Goal: Find specific page/section: Find specific page/section

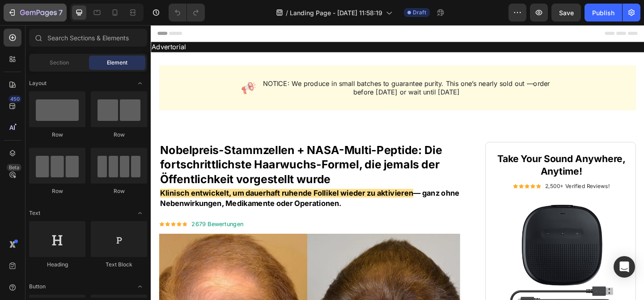
click at [10, 11] on icon "button" at bounding box center [12, 12] width 9 height 9
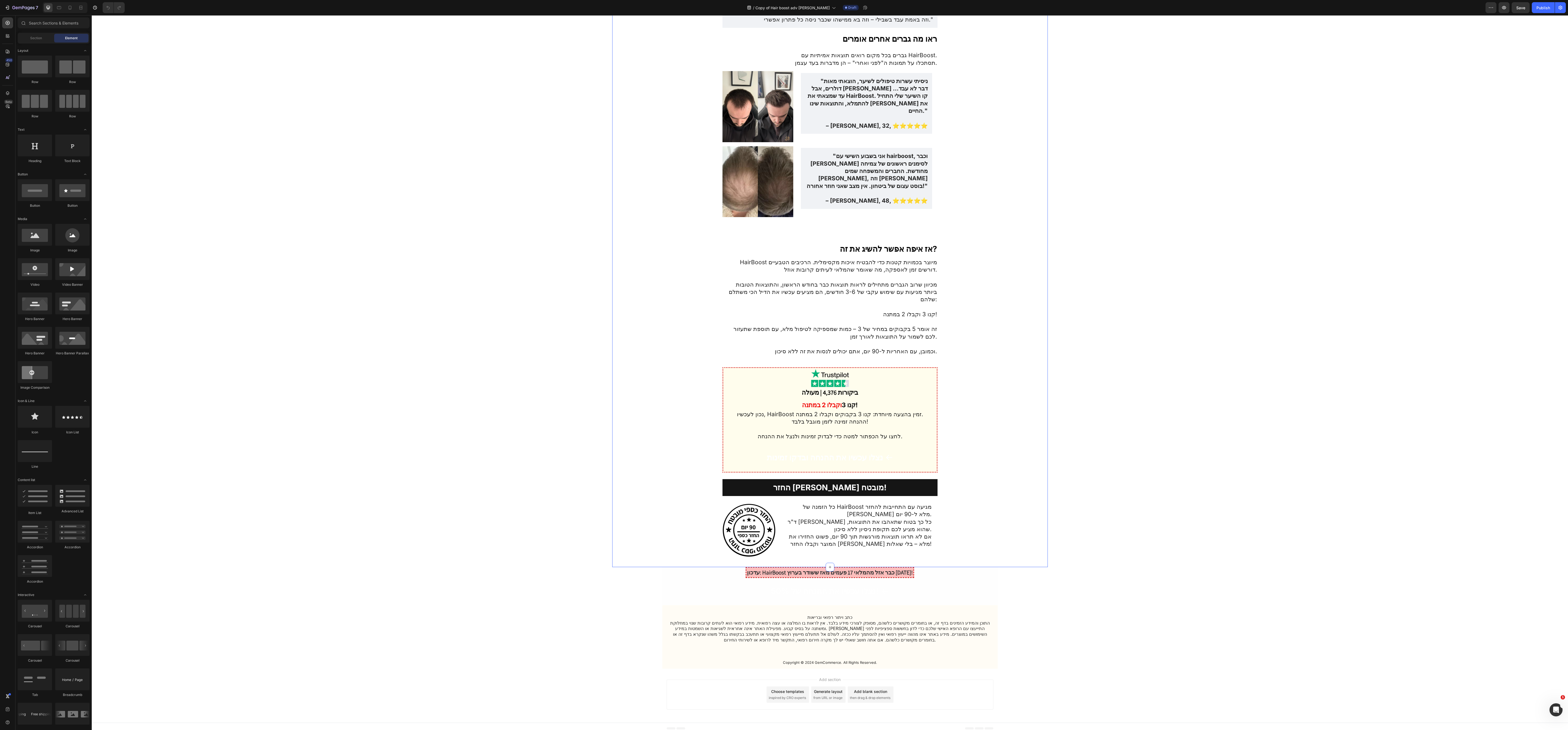
scroll to position [1526, 0]
